Goal: Task Accomplishment & Management: Manage account settings

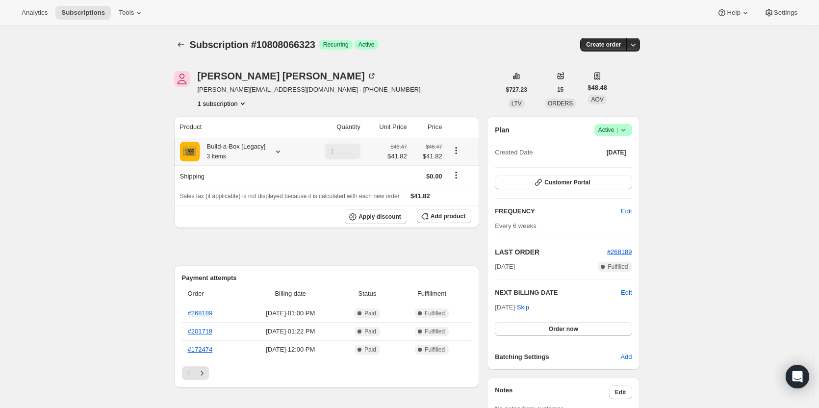
click at [281, 149] on icon at bounding box center [278, 152] width 10 height 10
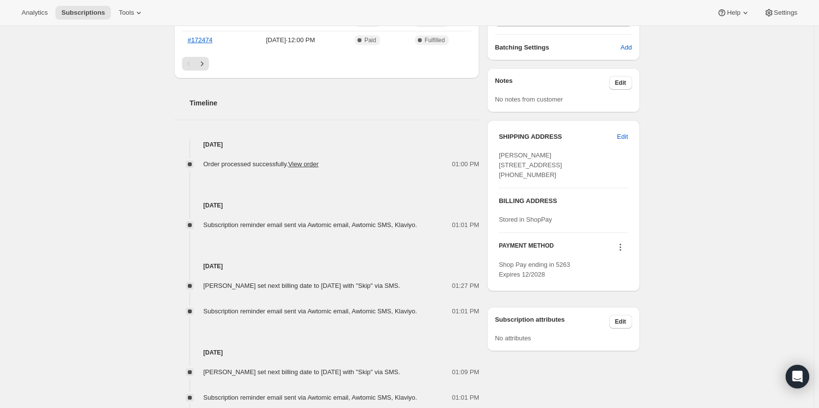
scroll to position [343, 0]
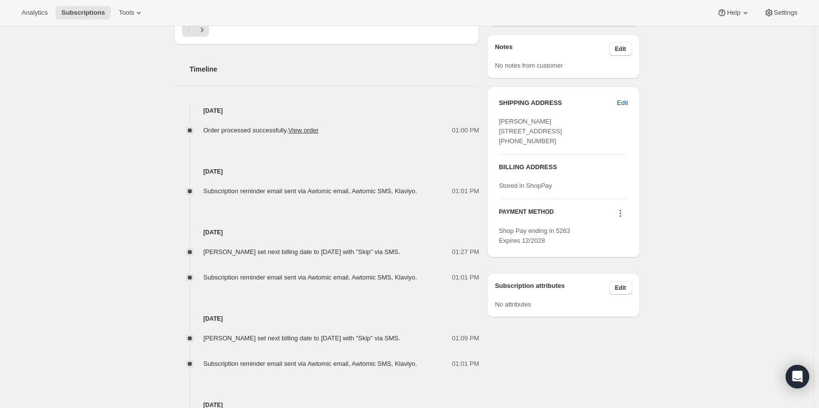
click at [623, 99] on span "Edit" at bounding box center [622, 103] width 11 height 10
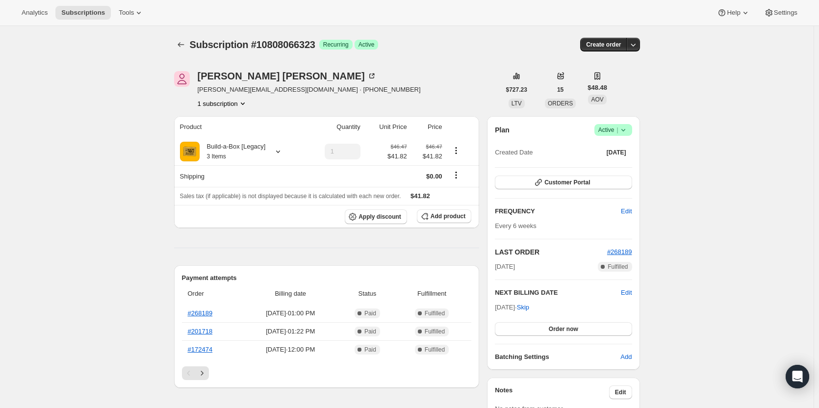
select select "CA"
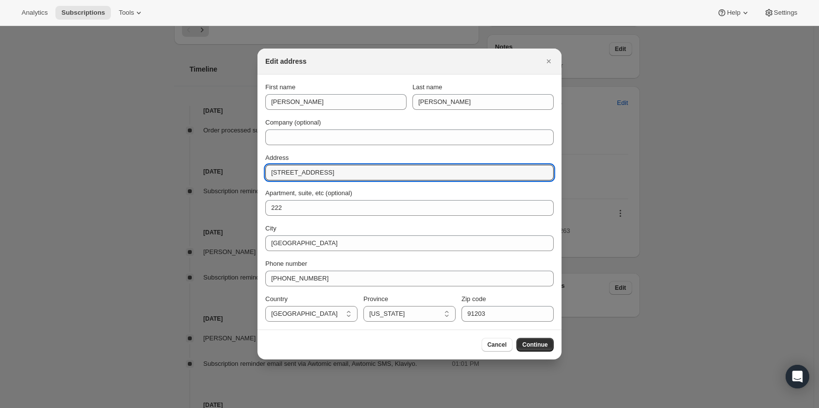
drag, startPoint x: 341, startPoint y: 170, endPoint x: 263, endPoint y: 173, distance: 78.0
click at [263, 173] on section "First name Jennifer Last name Bartlett Company (optional) Address 320 N Central…" at bounding box center [409, 202] width 304 height 255
paste input "5124 N. Maywood Ave., Los Angeles, CA, 90041"
type input "5124 N. Maywood Ave., Los Angeles, CA, 90041"
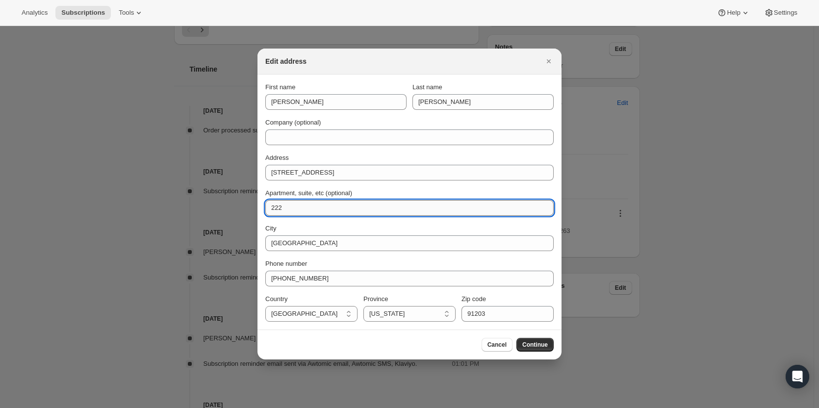
drag, startPoint x: 327, startPoint y: 208, endPoint x: 270, endPoint y: 209, distance: 57.9
click at [270, 209] on input "222" at bounding box center [409, 208] width 288 height 16
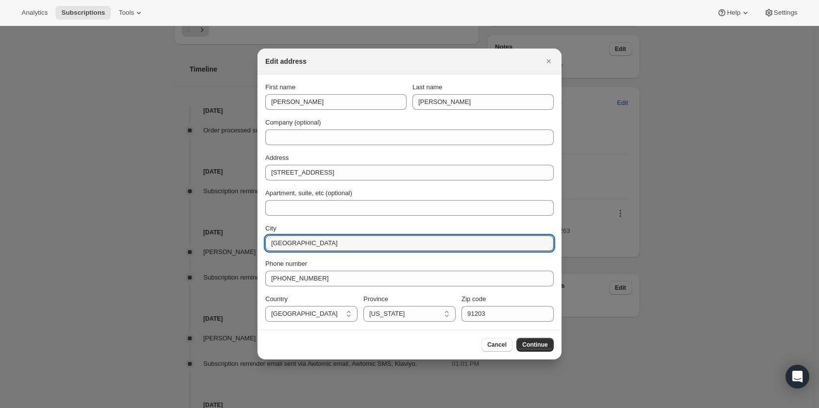
drag, startPoint x: 327, startPoint y: 249, endPoint x: 265, endPoint y: 252, distance: 62.8
click at [265, 252] on section "First name Jennifer Last name Bartlett Company (optional) Address 5124 N. Maywo…" at bounding box center [409, 202] width 304 height 255
type input "Los Angeles"
click at [521, 313] on input "91203" at bounding box center [507, 314] width 92 height 16
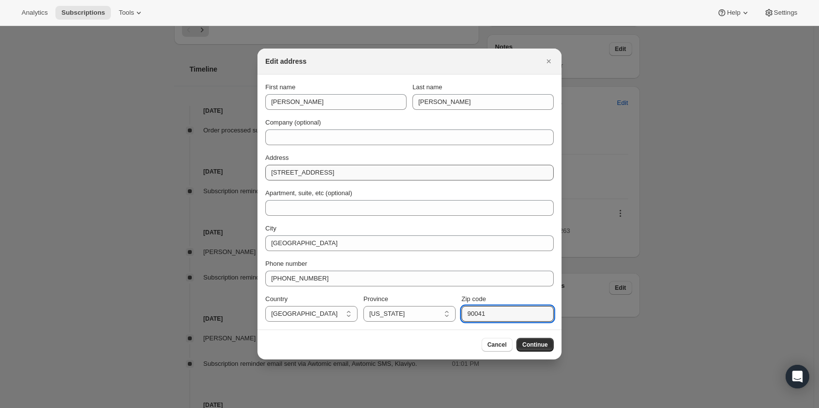
type input "90041"
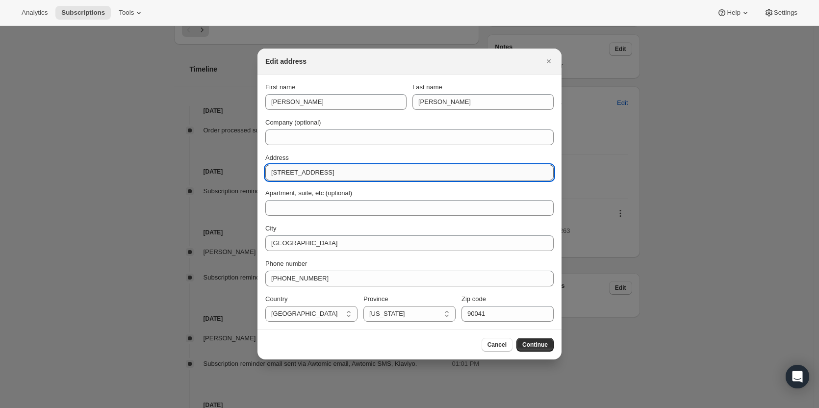
drag, startPoint x: 335, startPoint y: 175, endPoint x: 411, endPoint y: 176, distance: 76.5
click at [411, 176] on input "5124 N. Maywood Ave., Los Angeles, CA, 90041" at bounding box center [409, 173] width 288 height 16
type input "5124 N. Maywood Ave"
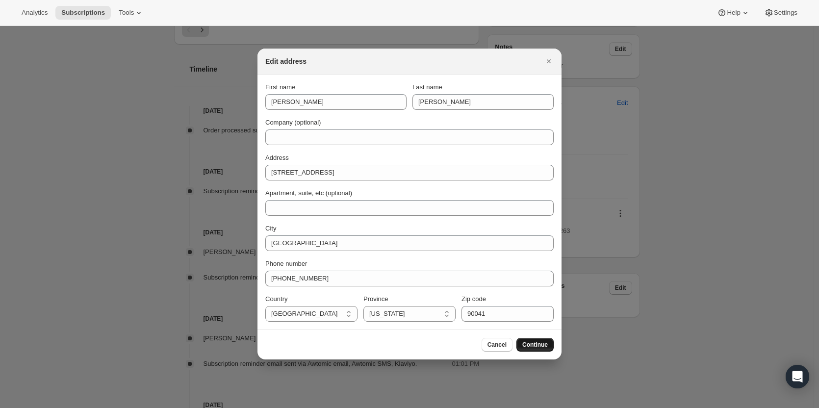
click at [540, 350] on button "Continue" at bounding box center [534, 345] width 37 height 14
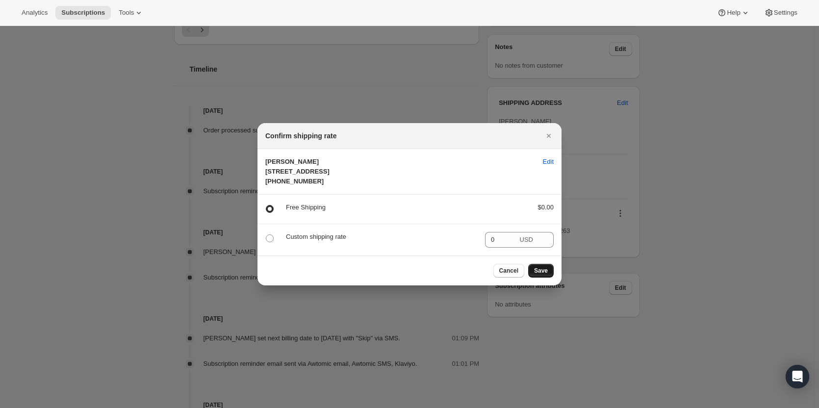
click at [540, 275] on span "Save" at bounding box center [541, 271] width 14 height 8
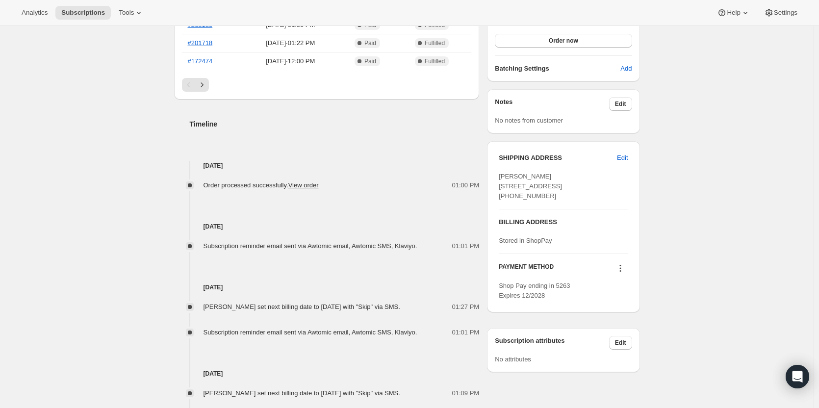
scroll to position [398, 0]
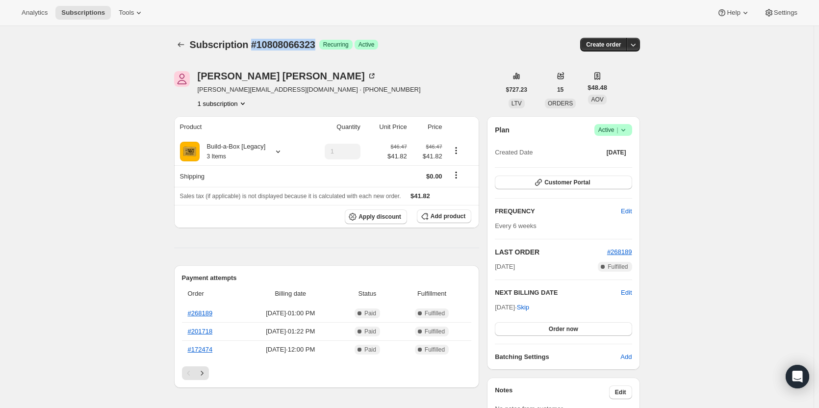
drag, startPoint x: 317, startPoint y: 47, endPoint x: 254, endPoint y: 47, distance: 63.2
click at [254, 47] on span "Subscription #10808066323" at bounding box center [252, 44] width 125 height 11
copy span "#10808066323"
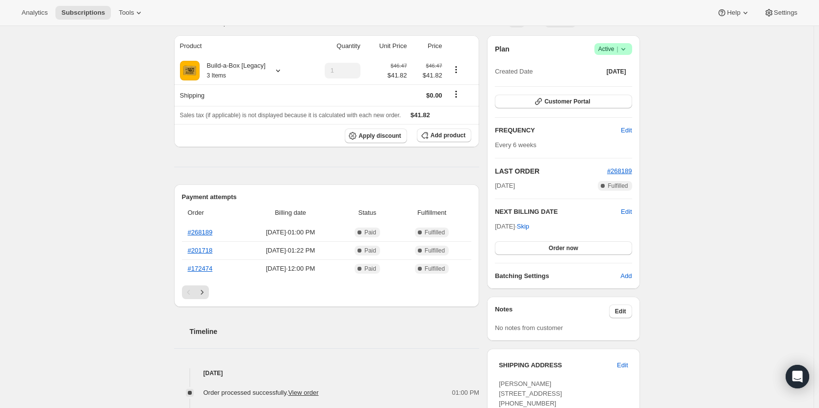
scroll to position [196, 0]
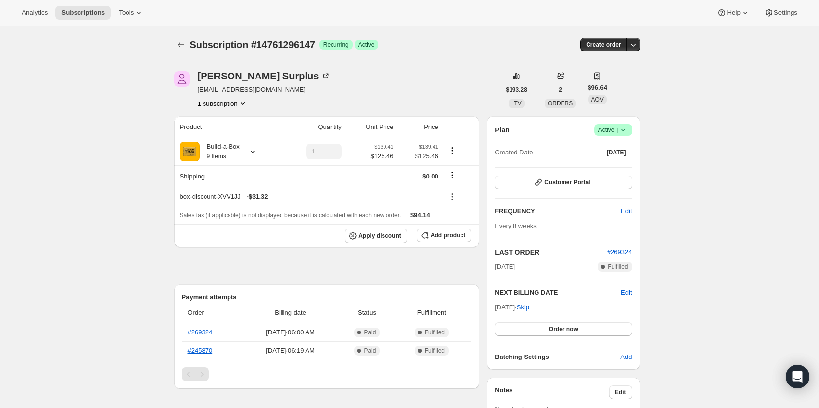
click at [626, 131] on icon at bounding box center [623, 130] width 10 height 10
click at [617, 165] on span "Cancel subscription" at bounding box center [615, 165] width 55 height 7
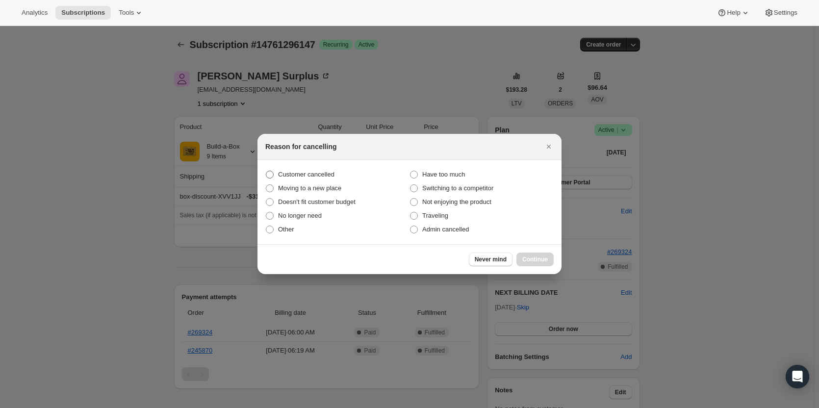
click at [310, 173] on span "Customer cancelled" at bounding box center [306, 174] width 56 height 7
click at [266, 171] on input "Customer cancelled" at bounding box center [266, 171] width 0 height 0
radio input "true"
click at [535, 254] on button "Continue" at bounding box center [534, 259] width 37 height 14
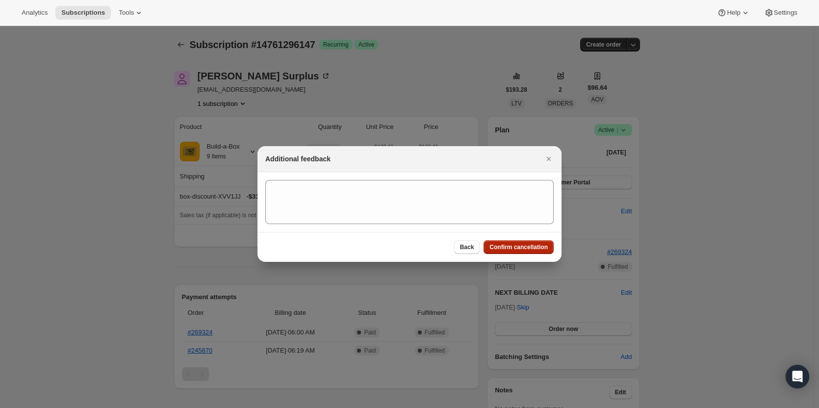
click at [535, 250] on span "Confirm cancellation" at bounding box center [518, 247] width 58 height 8
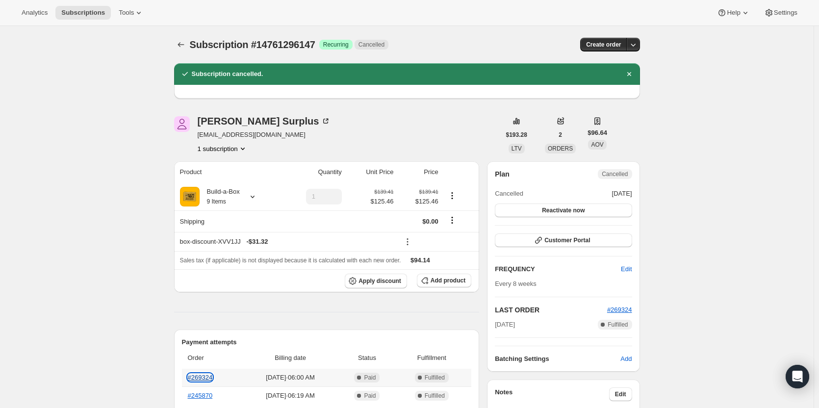
click at [203, 374] on link "#269324" at bounding box center [200, 377] width 25 height 7
click at [206, 376] on link "#269324" at bounding box center [200, 377] width 25 height 7
